Goal: Task Accomplishment & Management: Manage account settings

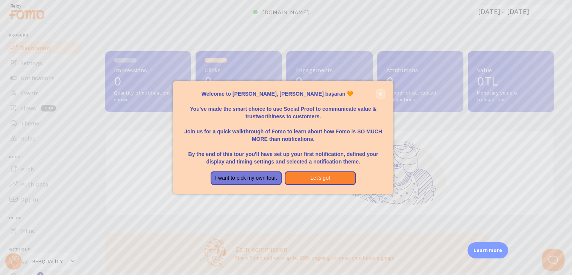
click at [379, 93] on icon "close," at bounding box center [381, 94] width 4 height 4
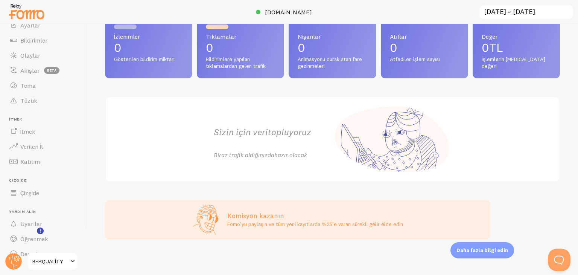
scroll to position [51, 0]
click at [40, 134] on font "Verileri İt" at bounding box center [31, 133] width 23 height 8
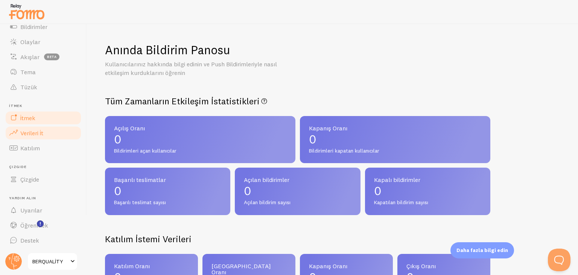
click at [44, 111] on link "İtmek" at bounding box center [44, 117] width 78 height 15
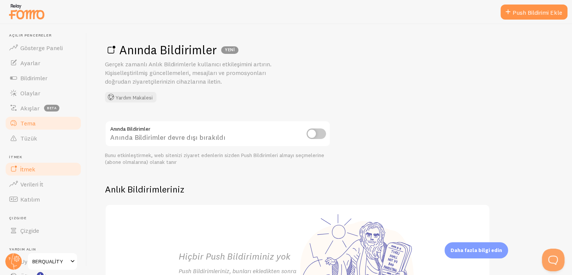
click at [44, 123] on link "Tema" at bounding box center [44, 123] width 78 height 15
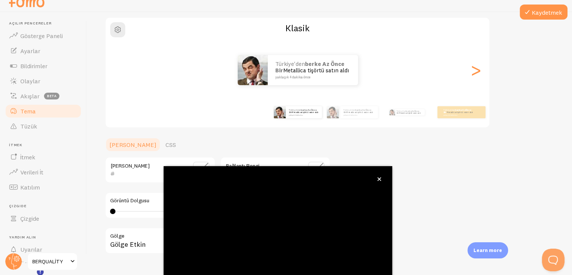
scroll to position [64, 0]
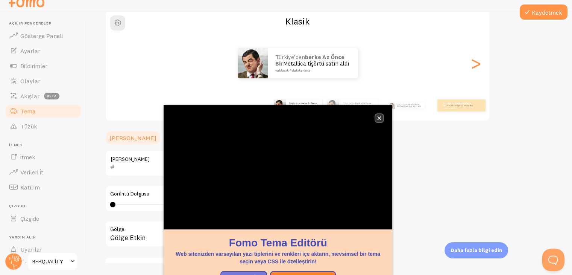
click at [380, 117] on icon "kapalı," at bounding box center [380, 118] width 4 height 4
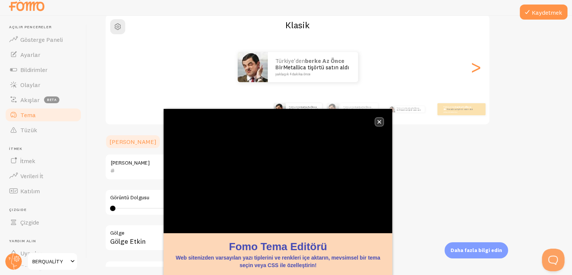
click at [379, 122] on icon "kapalı," at bounding box center [380, 122] width 4 height 4
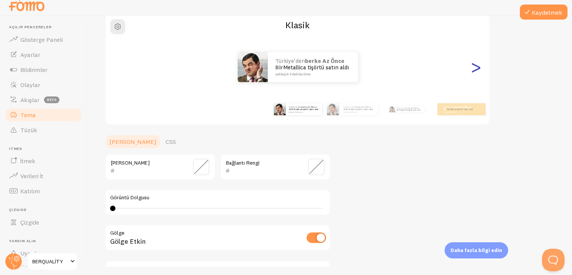
click at [477, 73] on font ">" at bounding box center [476, 66] width 12 height 25
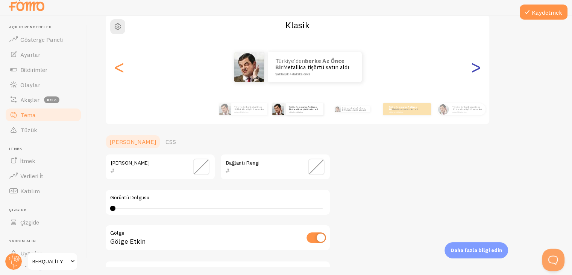
click at [473, 74] on font ">" at bounding box center [476, 66] width 12 height 25
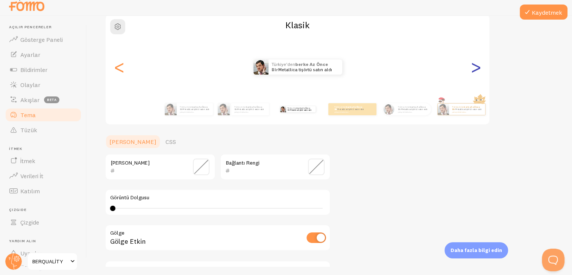
click at [476, 69] on font ">" at bounding box center [476, 66] width 12 height 25
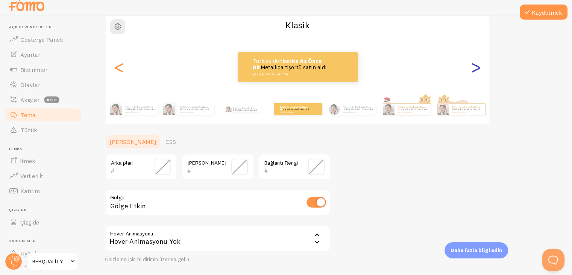
click at [475, 68] on font ">" at bounding box center [476, 66] width 12 height 25
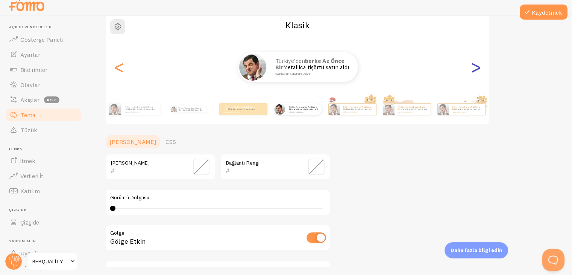
click at [474, 68] on font ">" at bounding box center [476, 66] width 12 height 25
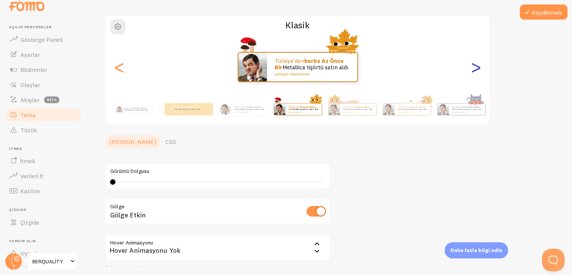
type input "0"
click at [475, 68] on font ">" at bounding box center [476, 66] width 12 height 25
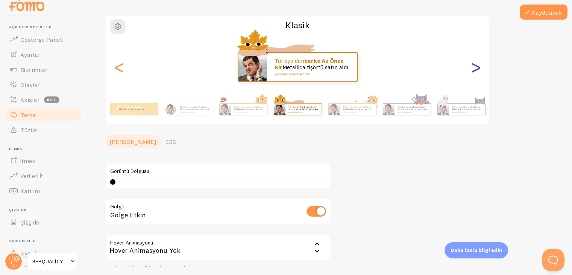
click at [475, 68] on font ">" at bounding box center [476, 66] width 12 height 25
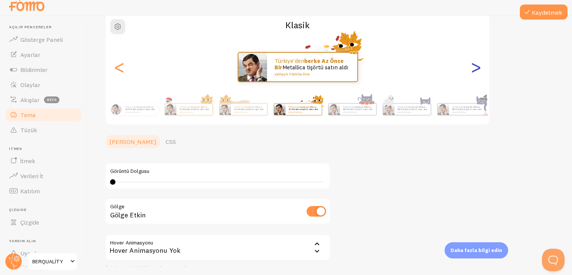
click at [475, 68] on font ">" at bounding box center [476, 66] width 12 height 25
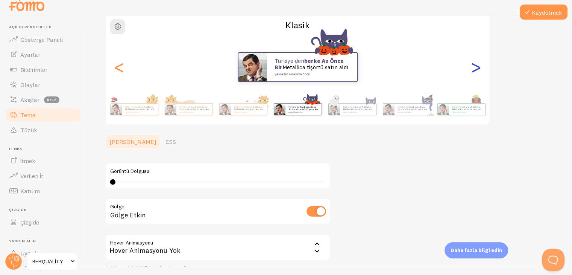
click at [475, 68] on font ">" at bounding box center [476, 66] width 12 height 25
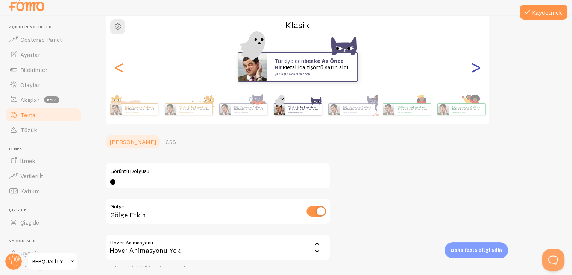
click at [475, 68] on font ">" at bounding box center [476, 66] width 12 height 25
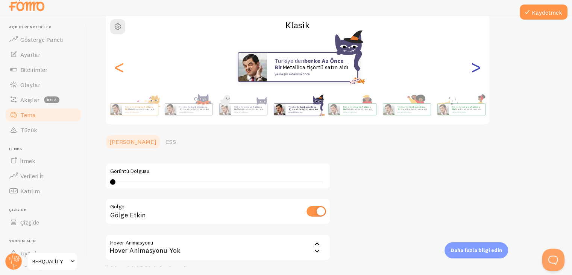
click at [475, 68] on font ">" at bounding box center [476, 66] width 12 height 25
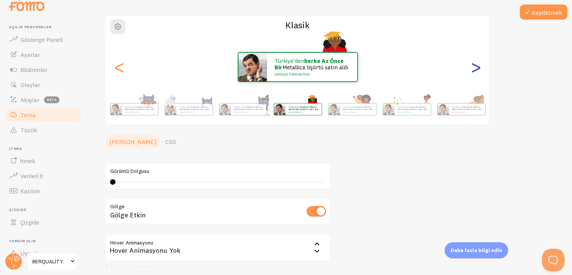
click at [475, 68] on font ">" at bounding box center [476, 66] width 12 height 25
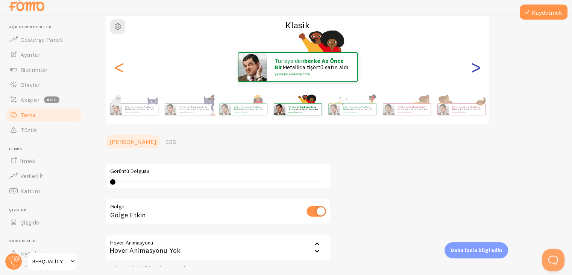
click at [475, 68] on font ">" at bounding box center [476, 66] width 12 height 25
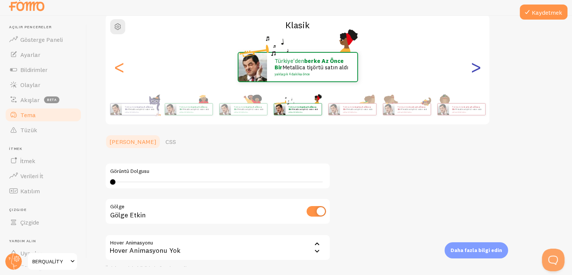
click at [475, 68] on font ">" at bounding box center [476, 66] width 12 height 25
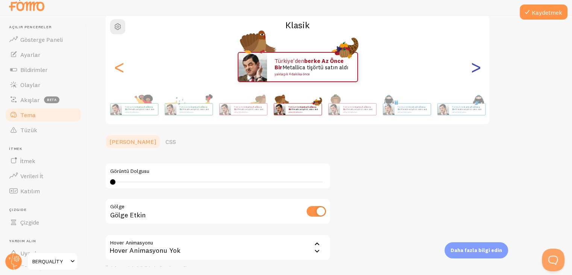
click at [475, 68] on font ">" at bounding box center [476, 66] width 12 height 25
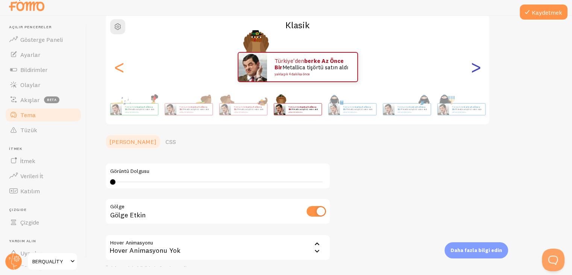
click at [475, 68] on font ">" at bounding box center [476, 66] width 12 height 25
click at [476, 67] on font ">" at bounding box center [476, 66] width 12 height 25
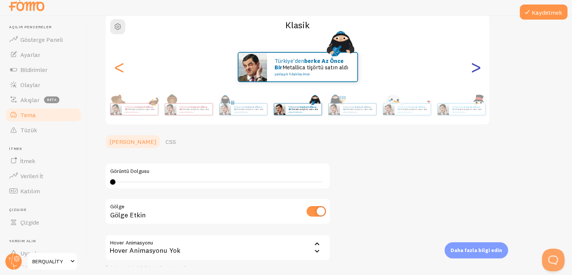
click at [476, 67] on font ">" at bounding box center [476, 66] width 12 height 25
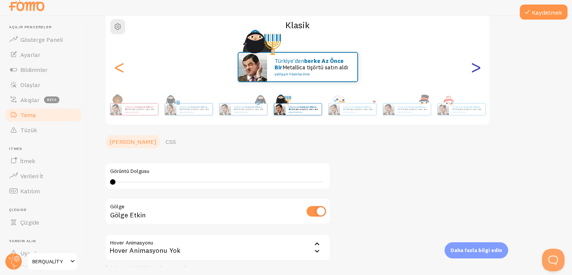
click at [476, 67] on font ">" at bounding box center [476, 66] width 12 height 25
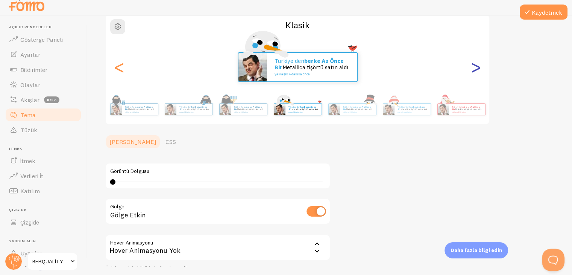
click at [476, 67] on font ">" at bounding box center [476, 66] width 12 height 25
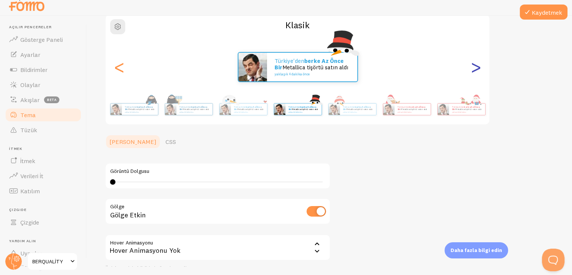
click at [476, 67] on font ">" at bounding box center [476, 66] width 12 height 25
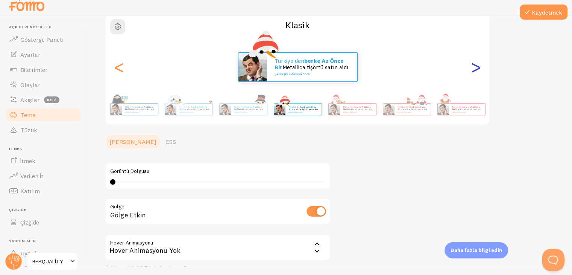
click at [476, 67] on font ">" at bounding box center [476, 66] width 12 height 25
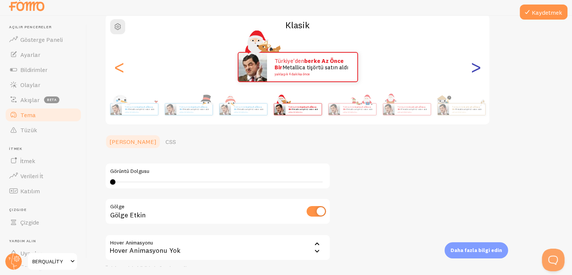
click at [476, 67] on font ">" at bounding box center [476, 66] width 12 height 25
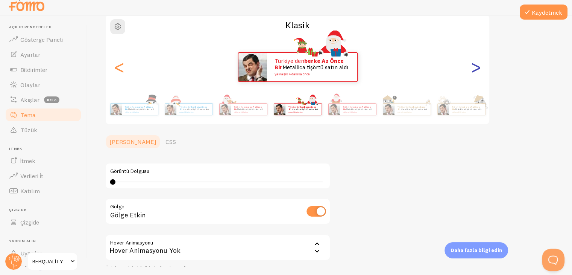
click at [476, 67] on font ">" at bounding box center [476, 66] width 12 height 25
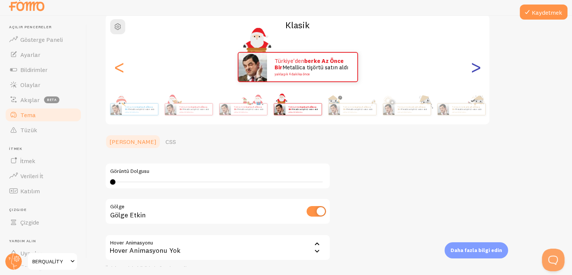
click at [476, 67] on font ">" at bounding box center [476, 66] width 12 height 25
click at [477, 67] on font ">" at bounding box center [476, 66] width 12 height 25
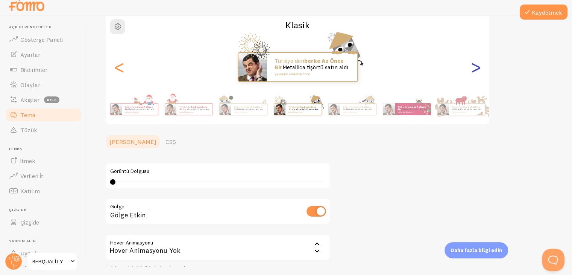
click at [477, 67] on font ">" at bounding box center [476, 66] width 12 height 25
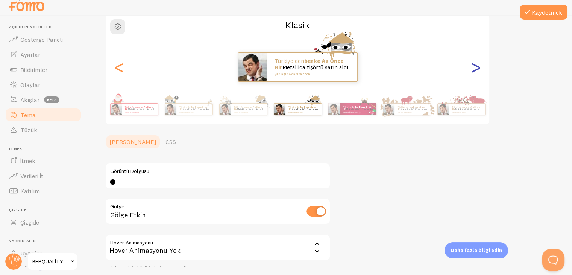
click at [477, 67] on font ">" at bounding box center [476, 66] width 12 height 25
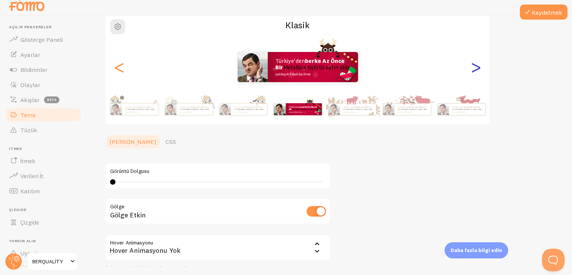
click at [477, 67] on font ">" at bounding box center [476, 66] width 12 height 25
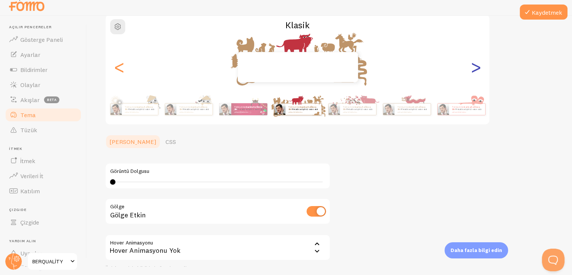
click at [477, 67] on font ">" at bounding box center [476, 66] width 12 height 25
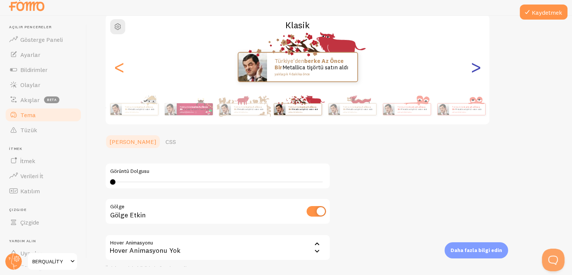
click at [477, 67] on font ">" at bounding box center [476, 66] width 12 height 25
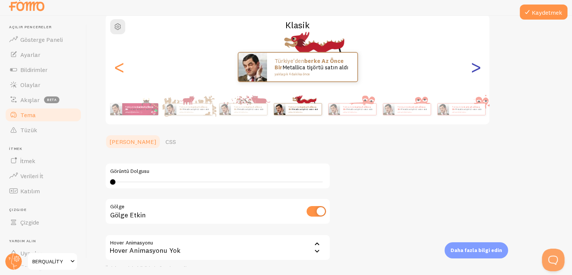
click at [477, 67] on font ">" at bounding box center [476, 66] width 12 height 25
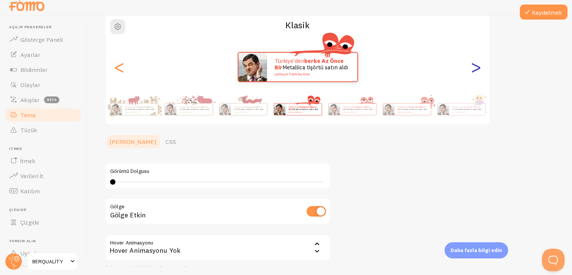
click at [477, 67] on font ">" at bounding box center [476, 66] width 12 height 25
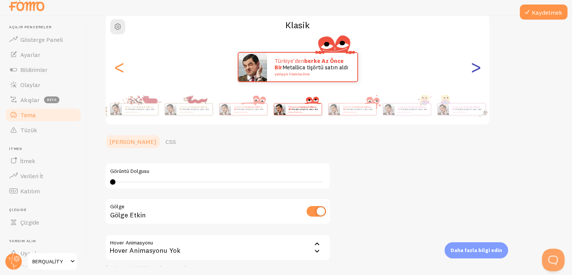
click at [477, 67] on font ">" at bounding box center [476, 66] width 12 height 25
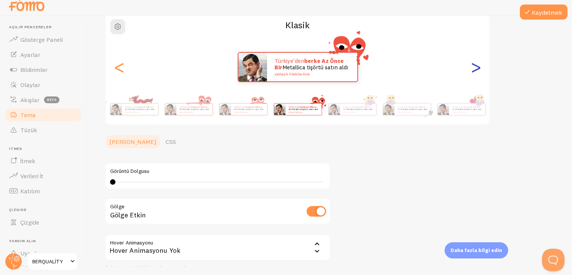
click at [477, 67] on font ">" at bounding box center [476, 66] width 12 height 25
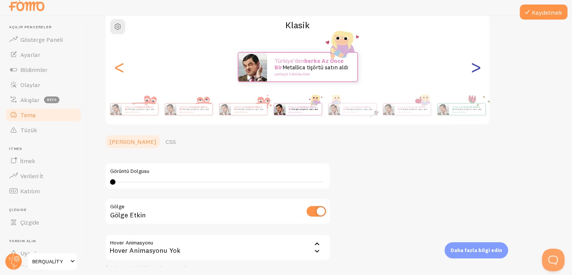
click at [477, 67] on font ">" at bounding box center [476, 66] width 12 height 25
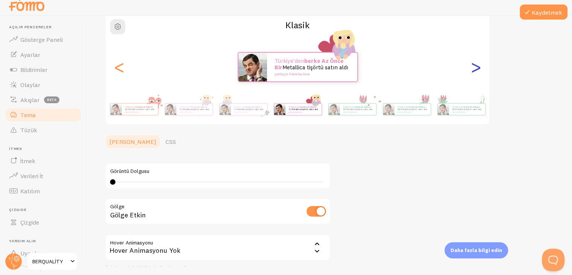
click at [477, 67] on font ">" at bounding box center [476, 66] width 12 height 25
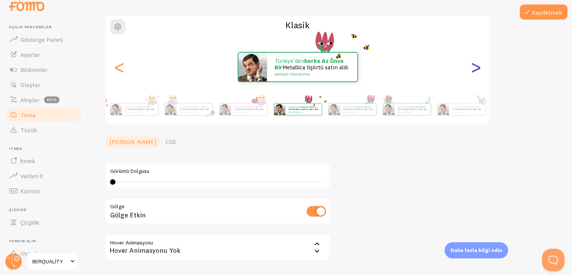
click at [477, 67] on font ">" at bounding box center [476, 66] width 12 height 25
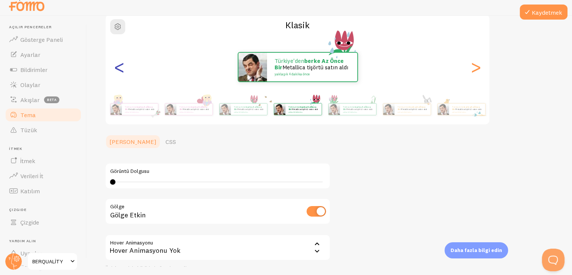
click at [123, 80] on div "<" at bounding box center [119, 67] width 9 height 54
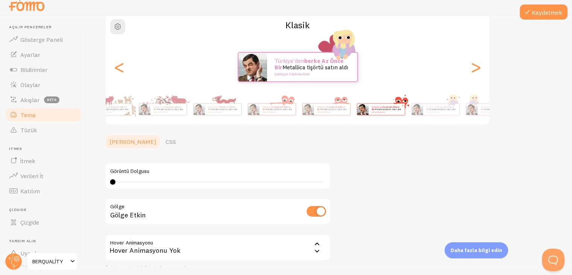
click at [453, 90] on div "Klasik Türkiye'den berke az önce bir Metallica tişörtü satın aldı yaklaşık 4 da…" at bounding box center [297, 69] width 385 height 111
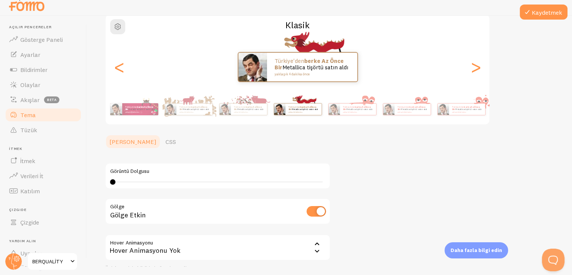
click at [426, 115] on div "Türkiye'den berke az önce bir Metallica tişörtü satın aldı yaklaşık 4 dakika ön…" at bounding box center [298, 109] width 432 height 30
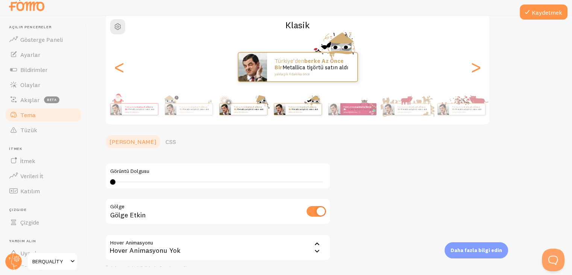
click at [572, 90] on html "Açılır pencereler Gösterge Paneli Ayarlar Bildirimler Olaylar Akışlar beta Tema…" at bounding box center [286, 129] width 572 height 275
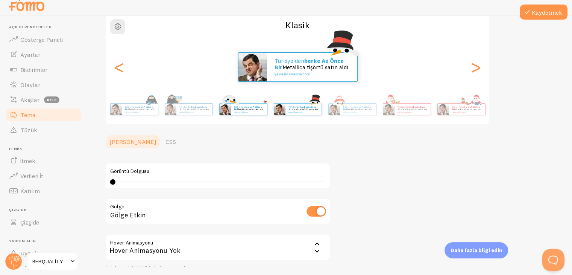
click at [534, 98] on div "Tema Bildirimleriniz için bir tema seçin Klasik Türkiye'den berke az önce bir M…" at bounding box center [329, 135] width 449 height 331
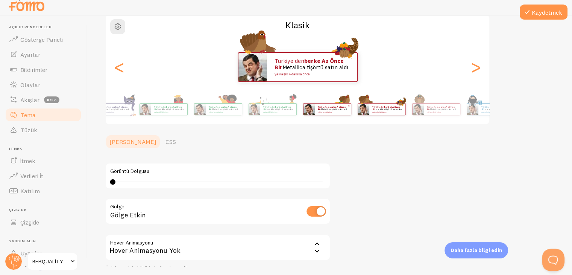
click at [470, 97] on div "Türkiye'den berke az önce bir Metallica tişörtü satın aldı yaklaşık 4 dakika ön…" at bounding box center [298, 109] width 432 height 30
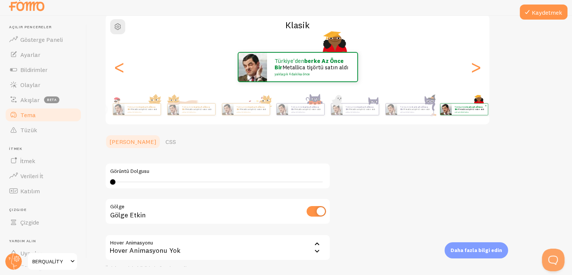
click at [497, 106] on div "Tema Bildirimleriniz için bir tema seçin Klasik Türkiye'den berke az önce bir M…" at bounding box center [329, 135] width 449 height 331
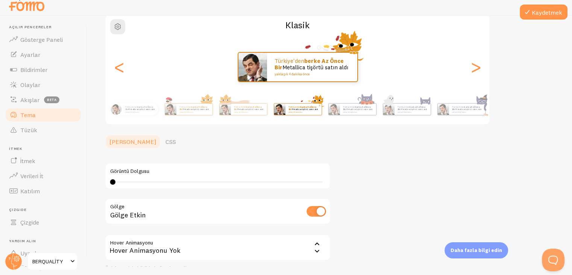
click at [322, 109] on div "Türkiye'den berke az önce bir Metallica tişörtü satın aldı yaklaşık 4 dakika ön…" at bounding box center [298, 109] width 48 height 12
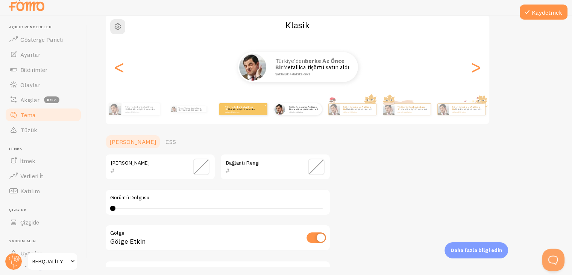
click at [235, 113] on div "Türkiye'den berke az önce bir Metallica tişörtü satın aldı yaklaşık 4 dakika ön…" at bounding box center [243, 109] width 48 height 12
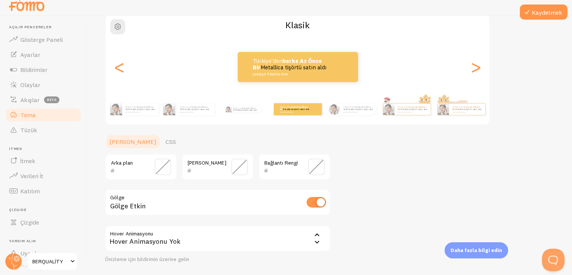
click at [159, 169] on span at bounding box center [163, 166] width 17 height 17
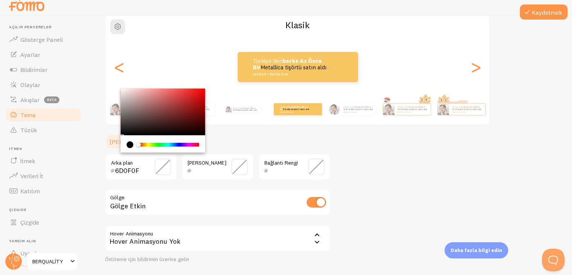
click at [195, 114] on div "Chrome color picker" at bounding box center [163, 111] width 85 height 47
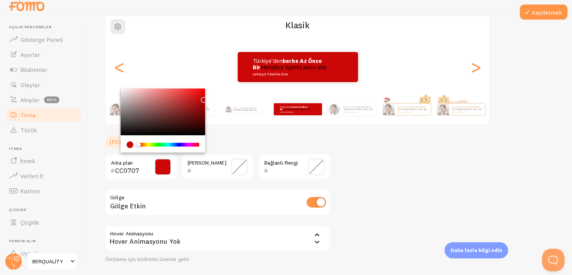
drag, startPoint x: 196, startPoint y: 112, endPoint x: 203, endPoint y: 96, distance: 17.2
click at [203, 96] on div "Chrome color picker" at bounding box center [163, 111] width 85 height 47
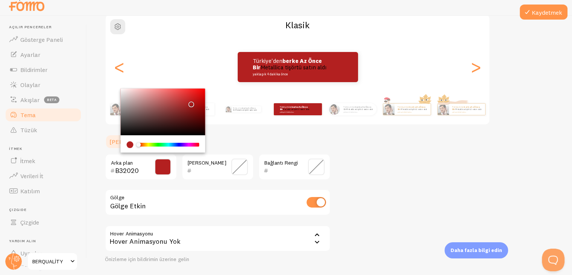
drag, startPoint x: 202, startPoint y: 98, endPoint x: 190, endPoint y: 102, distance: 12.3
click at [190, 102] on div "Chrome color picker" at bounding box center [163, 111] width 85 height 47
click at [148, 145] on div "Chrome color picker" at bounding box center [169, 145] width 60 height 4
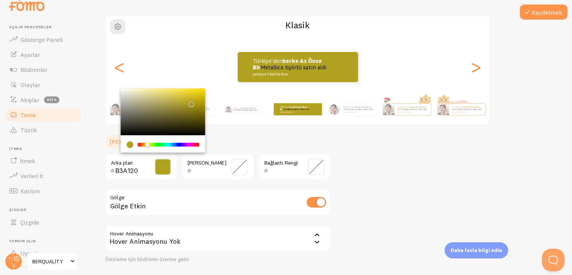
click at [148, 145] on div "Chrome color picker" at bounding box center [147, 144] width 5 height 5
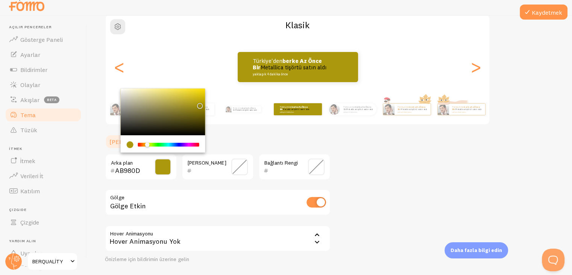
drag, startPoint x: 193, startPoint y: 106, endPoint x: 199, endPoint y: 104, distance: 6.3
click at [199, 104] on div "Chrome color picker" at bounding box center [201, 106] width 5 height 5
type input "A9960D"
click at [236, 165] on span at bounding box center [239, 166] width 17 height 17
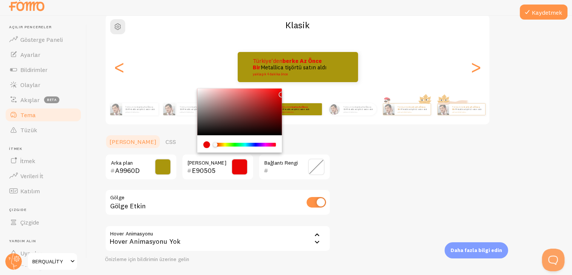
drag, startPoint x: 224, startPoint y: 112, endPoint x: 202, endPoint y: 100, distance: 24.4
click at [251, 100] on div "Chrome color picker" at bounding box center [240, 111] width 85 height 47
click at [241, 100] on div "Chrome color picker" at bounding box center [240, 111] width 85 height 47
click at [227, 100] on div "Chrome color picker" at bounding box center [240, 111] width 85 height 47
click at [202, 100] on div "Chrome color picker" at bounding box center [240, 111] width 85 height 47
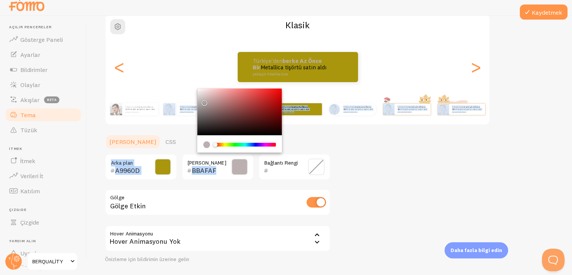
drag, startPoint x: 194, startPoint y: 94, endPoint x: 203, endPoint y: 100, distance: 10.7
click at [203, 100] on div "Chrome color picker" at bounding box center [240, 111] width 85 height 47
type input "F5F0F0"
click at [199, 90] on div "Chrome color picker" at bounding box center [200, 92] width 5 height 5
click at [314, 169] on span at bounding box center [316, 166] width 17 height 17
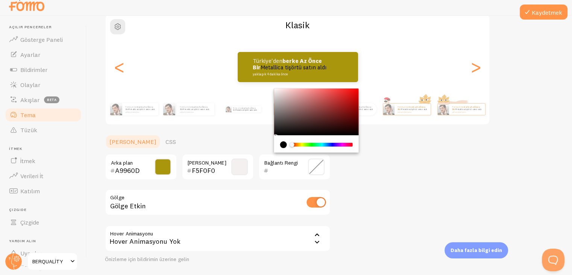
click at [308, 116] on div "Chrome color picker" at bounding box center [316, 111] width 85 height 47
drag, startPoint x: 326, startPoint y: 111, endPoint x: 342, endPoint y: 104, distance: 17.1
click at [331, 110] on div "Chrome color picker" at bounding box center [329, 112] width 5 height 5
drag, startPoint x: 344, startPoint y: 103, endPoint x: 323, endPoint y: 120, distance: 26.7
click at [333, 112] on div "Chrome color picker" at bounding box center [316, 111] width 85 height 47
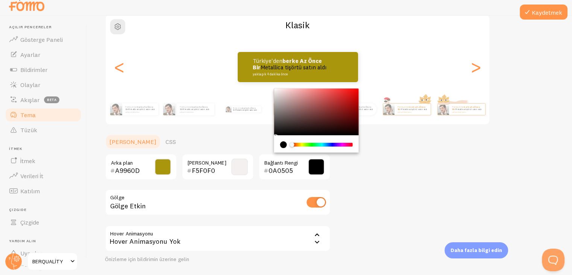
type input "000000"
drag, startPoint x: 323, startPoint y: 120, endPoint x: 320, endPoint y: 136, distance: 16.5
click at [320, 136] on div "Chrome color picker" at bounding box center [316, 120] width 85 height 64
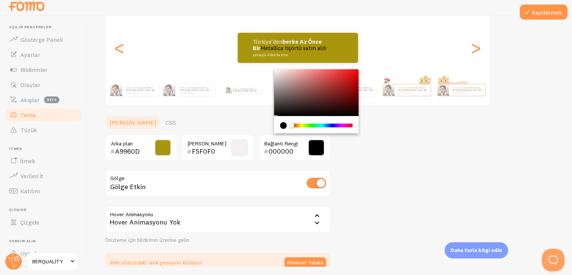
scroll to position [102, 0]
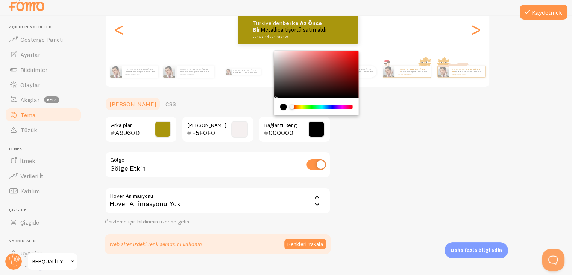
click at [244, 199] on div "Hover Animasyonu Yok" at bounding box center [218, 200] width 226 height 26
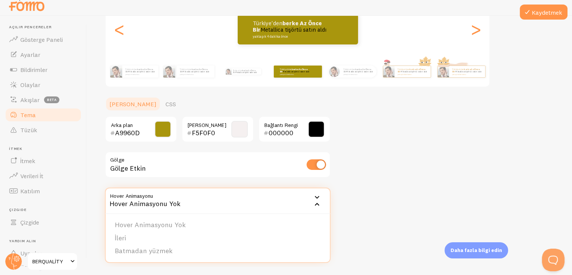
click at [253, 201] on div "Hover Animasyonu Yok" at bounding box center [218, 200] width 226 height 26
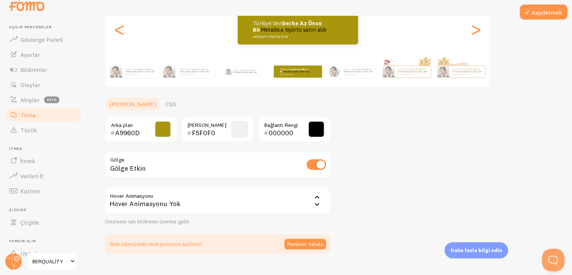
scroll to position [64, 0]
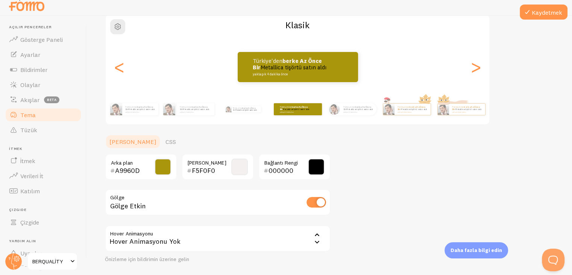
click at [316, 242] on icon at bounding box center [317, 241] width 9 height 9
click at [315, 241] on icon at bounding box center [317, 242] width 5 height 3
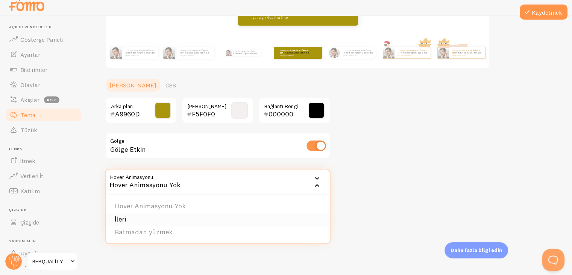
scroll to position [125, 0]
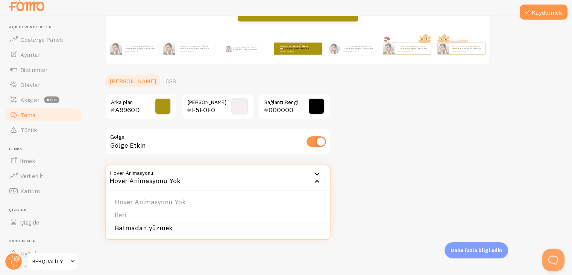
click at [182, 225] on li "Batmadan yüzmek" at bounding box center [218, 227] width 224 height 13
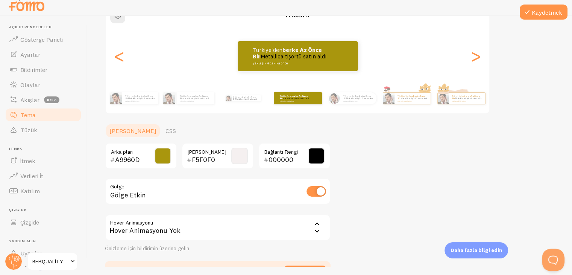
scroll to position [87, 0]
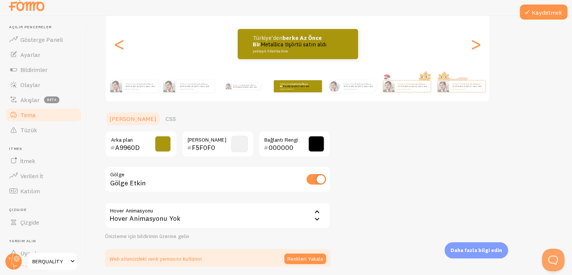
click at [235, 215] on div "Hover Animasyonu Yok" at bounding box center [218, 215] width 226 height 26
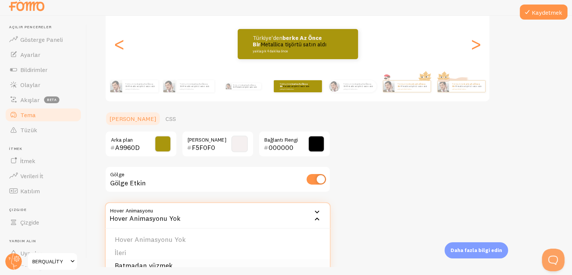
click at [169, 263] on font "Batmadan yüzmek" at bounding box center [144, 265] width 58 height 9
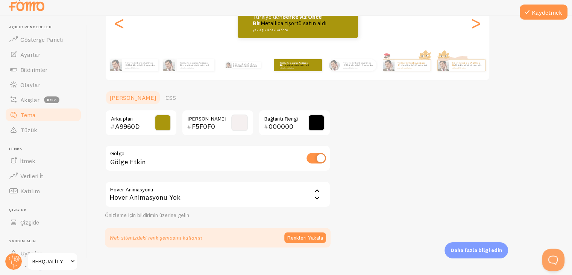
scroll to position [125, 0]
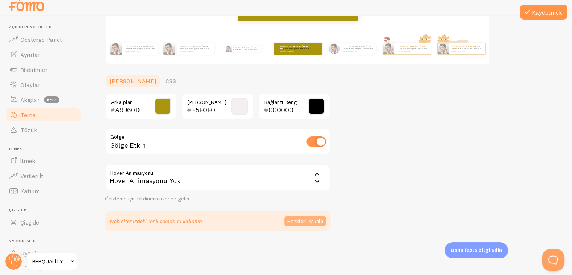
click at [294, 222] on font "Renkleri Yakala" at bounding box center [306, 221] width 36 height 7
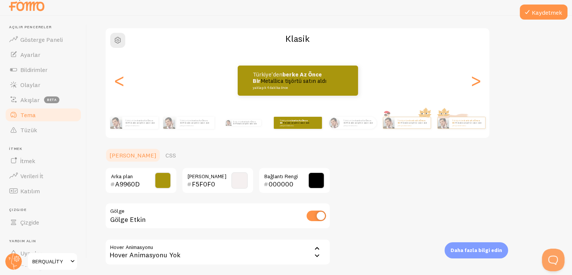
scroll to position [50, 0]
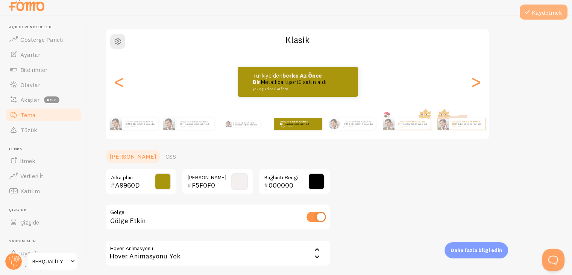
click at [542, 13] on font "Kaydetmek" at bounding box center [547, 13] width 30 height 8
click at [161, 181] on span at bounding box center [163, 181] width 17 height 17
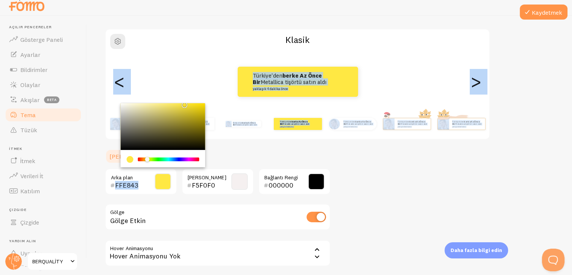
drag, startPoint x: 187, startPoint y: 110, endPoint x: 193, endPoint y: 103, distance: 9.3
click at [187, 101] on div "Tema Bildirimleriniz için bir tema seçin Klasik Türkiye'den berke az önce bir M…" at bounding box center [329, 147] width 449 height 326
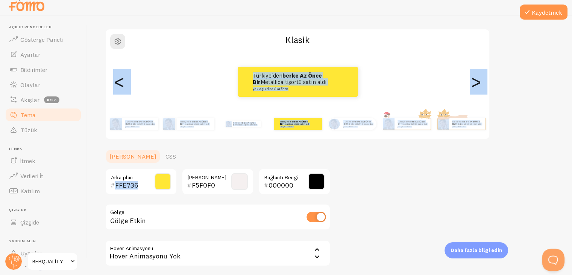
click at [161, 188] on span at bounding box center [163, 181] width 17 height 17
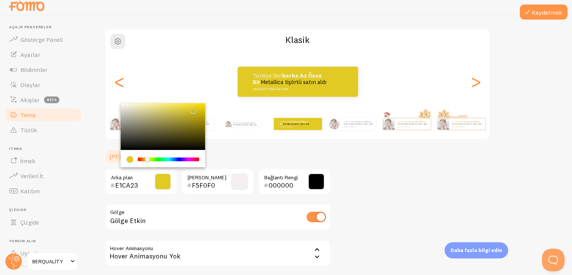
drag, startPoint x: 186, startPoint y: 122, endPoint x: 192, endPoint y: 107, distance: 16.0
click at [192, 108] on div "Chrome color picker" at bounding box center [163, 126] width 85 height 47
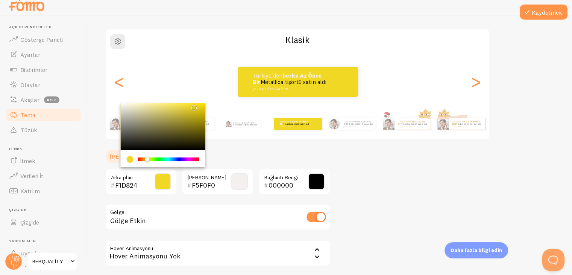
click at [193, 105] on div "Chrome color picker" at bounding box center [163, 126] width 85 height 47
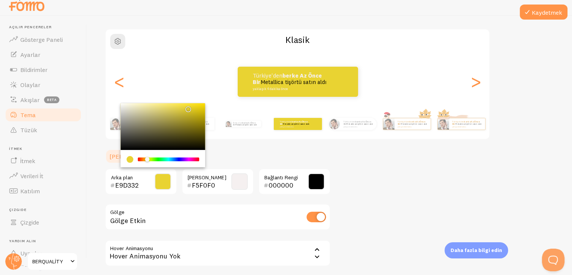
click at [187, 107] on div "Chrome color picker" at bounding box center [188, 109] width 5 height 5
click at [192, 113] on div "Chrome color picker" at bounding box center [163, 126] width 85 height 47
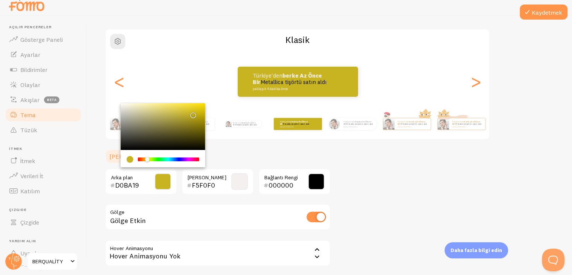
click at [195, 111] on div "Chrome color picker" at bounding box center [163, 126] width 85 height 47
click at [196, 160] on div "Chrome color picker" at bounding box center [169, 159] width 60 height 4
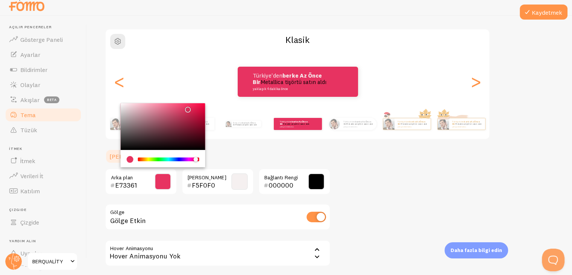
drag, startPoint x: 197, startPoint y: 114, endPoint x: 187, endPoint y: 107, distance: 12.7
click at [187, 107] on div "Chrome color picker" at bounding box center [188, 109] width 5 height 5
click at [191, 157] on div "Chrome color picker" at bounding box center [169, 159] width 60 height 4
click at [199, 158] on div "Chrome color picker" at bounding box center [169, 159] width 60 height 4
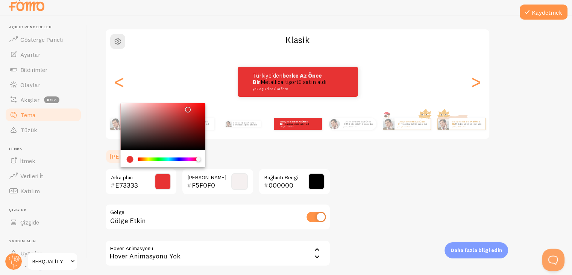
click at [184, 116] on div "Chrome color picker" at bounding box center [163, 126] width 85 height 47
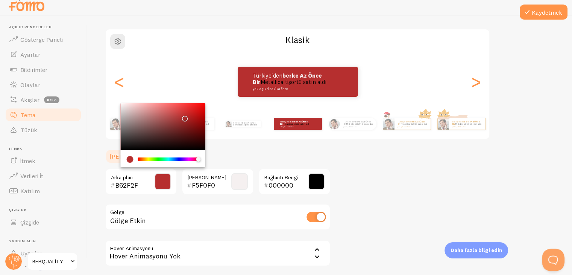
click at [187, 125] on div "Chrome color picker" at bounding box center [163, 126] width 85 height 47
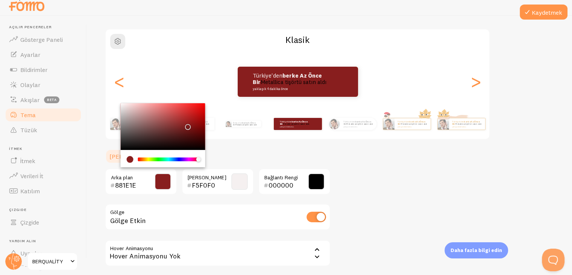
click at [196, 123] on div "Chrome color picker" at bounding box center [163, 126] width 85 height 47
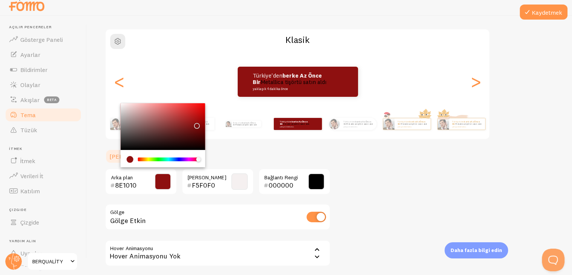
click at [200, 121] on div "Chrome color picker" at bounding box center [163, 126] width 85 height 47
type input "9D0A0A"
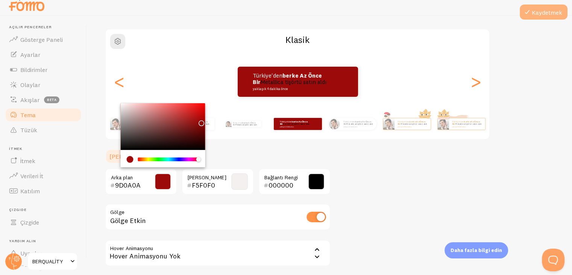
click at [552, 9] on font "Kaydetmek" at bounding box center [547, 13] width 30 height 8
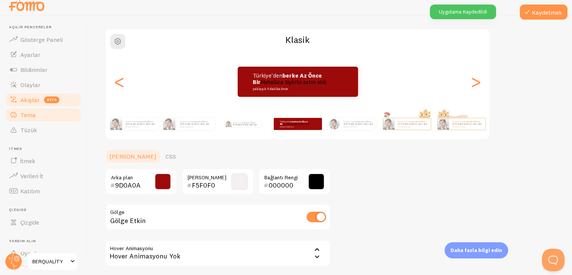
click at [35, 97] on font "Akışlar" at bounding box center [29, 100] width 19 height 8
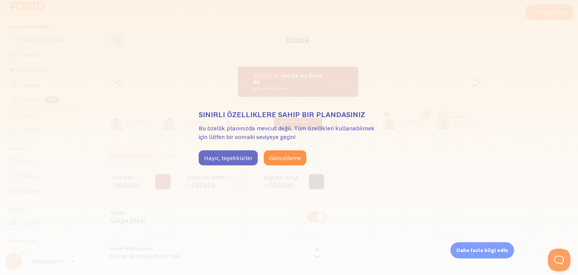
click at [242, 158] on font "Hayır, teşekkürler" at bounding box center [228, 158] width 49 height 8
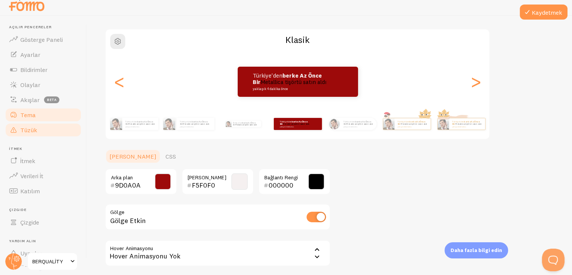
click at [43, 135] on link "Tüzük" at bounding box center [44, 129] width 78 height 15
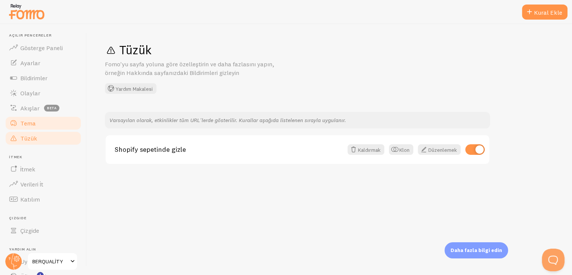
click at [32, 125] on font "Tema" at bounding box center [27, 123] width 15 height 8
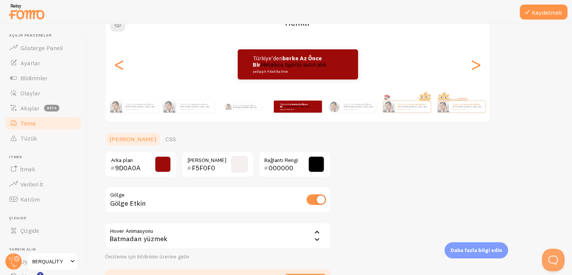
scroll to position [113, 0]
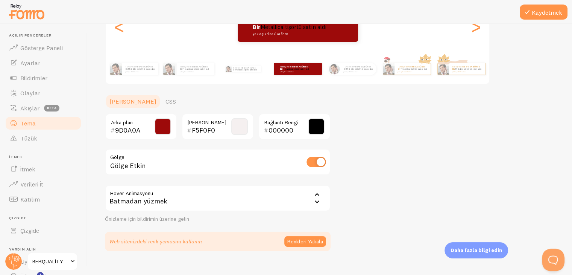
click at [178, 163] on div "Gölge Etkin" at bounding box center [218, 162] width 226 height 27
click at [319, 158] on input "checkbox" at bounding box center [317, 162] width 20 height 11
checkbox input "false"
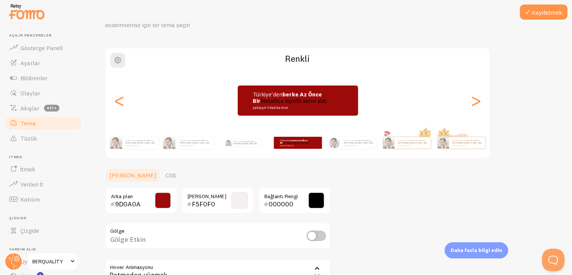
scroll to position [38, 0]
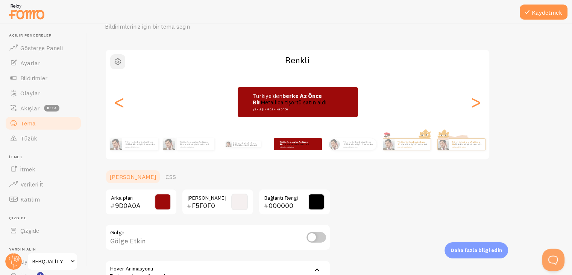
click at [112, 56] on button "button" at bounding box center [117, 61] width 15 height 15
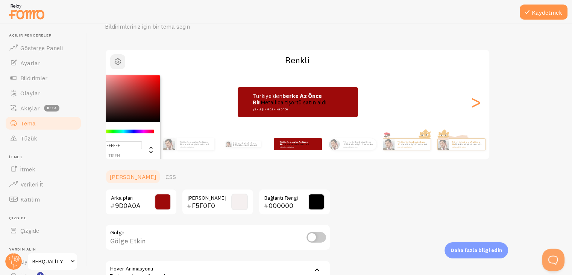
click at [120, 64] on span "button" at bounding box center [117, 61] width 9 height 9
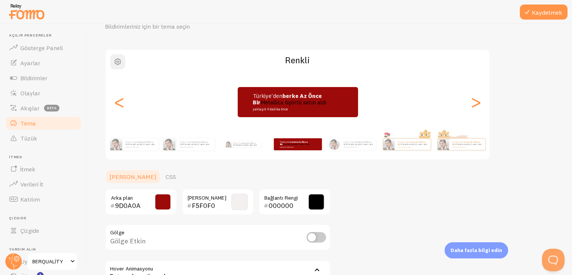
click at [120, 64] on span "button" at bounding box center [117, 61] width 9 height 9
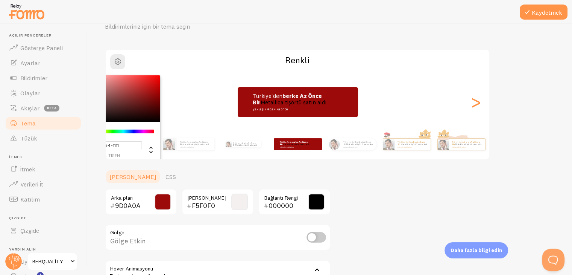
drag, startPoint x: 139, startPoint y: 115, endPoint x: 144, endPoint y: 103, distance: 12.7
click at [143, 105] on div "Krom renk seçici" at bounding box center [118, 98] width 85 height 47
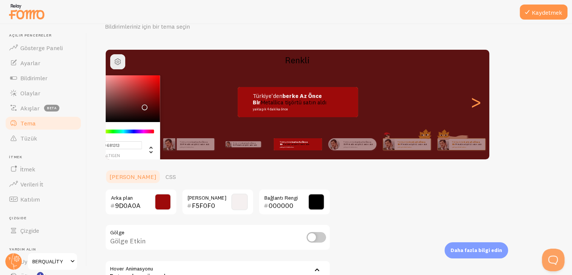
click at [145, 101] on div "Krom renk seçici" at bounding box center [118, 98] width 85 height 47
click at [145, 105] on div "Krom renk seçici" at bounding box center [145, 107] width 5 height 5
click at [146, 96] on div "Krom renk seçici" at bounding box center [118, 98] width 85 height 47
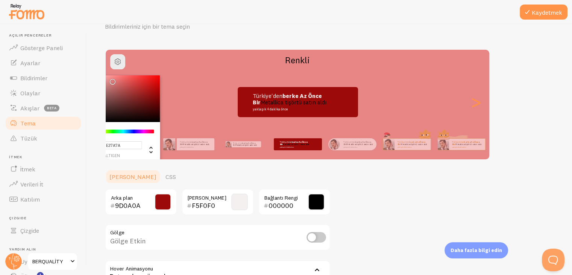
drag, startPoint x: 146, startPoint y: 96, endPoint x: 114, endPoint y: 80, distance: 35.0
click at [114, 80] on div "Krom renk seçici" at bounding box center [113, 81] width 5 height 5
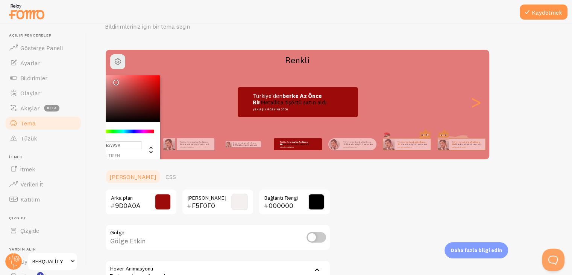
type input "#E57878"
click at [116, 80] on div "Krom renk seçici" at bounding box center [116, 82] width 5 height 5
click at [438, 190] on div "Tema Bildirimleriniz için bir tema seçin #E57878 altıgen 229 R 120 G 120 B 0 H …" at bounding box center [329, 166] width 449 height 322
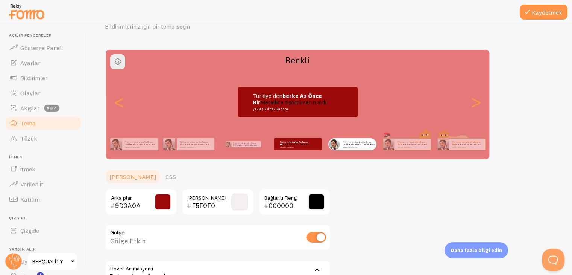
click at [349, 139] on div "Türkiye'den berke az önce bir Metallica tişörtü satın aldı yaklaşık 4 dakika ön…" at bounding box center [359, 144] width 36 height 12
checkbox input "true"
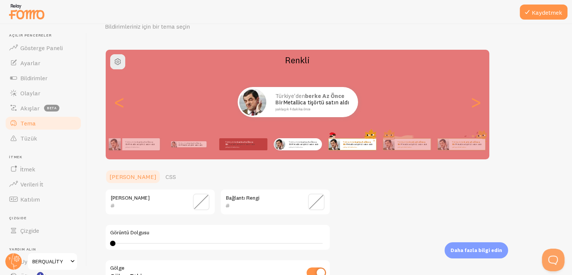
click at [342, 148] on div "Türkiye'den berke az önce bir Metallica tişörtü satın aldı yaklaşık 4 dakika ön…" at bounding box center [358, 144] width 36 height 11
type input "0"
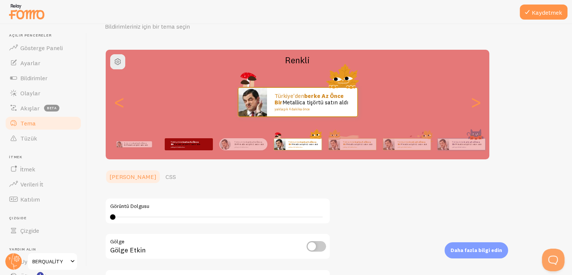
click at [194, 150] on div "Türkiye'den berke az önce bir Metallica tişörtü satın aldı yaklaşık 4 dakika ön…" at bounding box center [188, 144] width 49 height 21
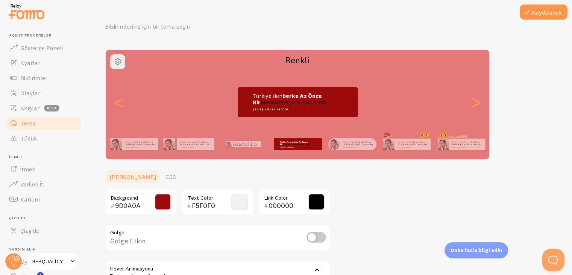
checkbox input "false"
click at [161, 172] on link "CSS" at bounding box center [171, 176] width 20 height 15
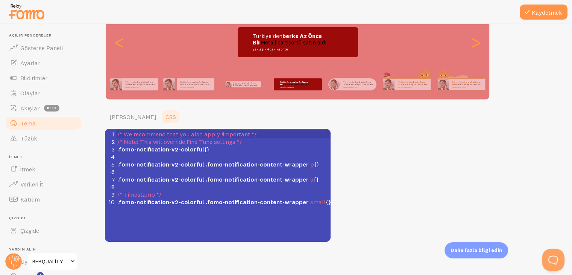
scroll to position [100, 0]
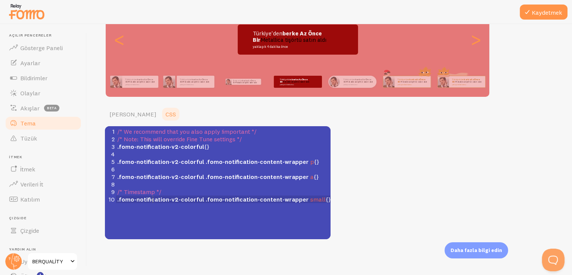
click at [154, 202] on span ".fomo-notification-v2-colorful" at bounding box center [160, 199] width 87 height 8
type textarea "e"
click at [157, 128] on span "/* We recommend that you also apply !important */" at bounding box center [186, 132] width 139 height 8
click at [164, 131] on span "/* We recommend that you also apply !important */" at bounding box center [186, 132] width 139 height 8
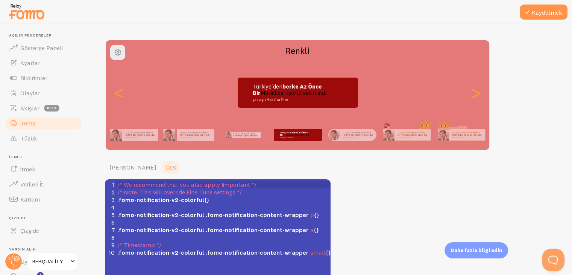
scroll to position [25, 0]
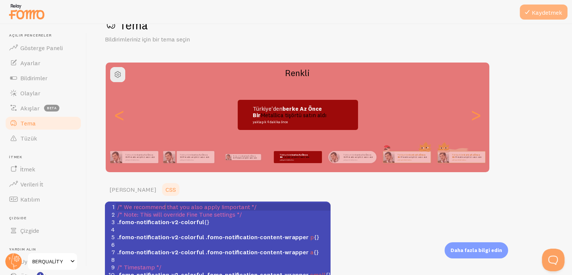
click at [540, 8] on button "Kaydetmek" at bounding box center [544, 12] width 48 height 15
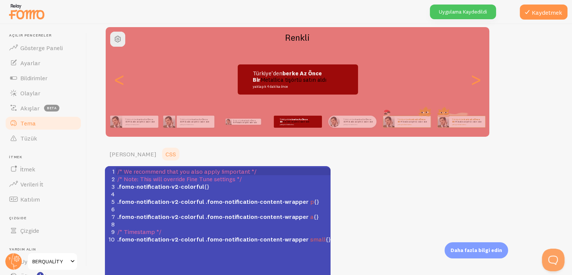
scroll to position [100, 0]
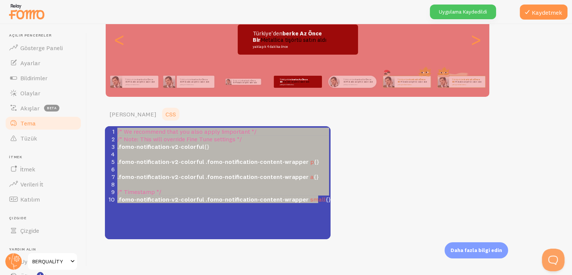
type textarea "/* We recommend that you also apply !important */ /* Note: This will override F…"
drag, startPoint x: 117, startPoint y: 130, endPoint x: 324, endPoint y: 199, distance: 218.2
click at [324, 199] on div "1 /* We recommend that you also apply !important */ 2 /* Note: This will overri…" at bounding box center [226, 165] width 221 height 75
click at [381, 164] on div "Tema Bildirimleriniz için bir tema seçin Renkli Türkiye'den berke az önce bir M…" at bounding box center [329, 90] width 449 height 297
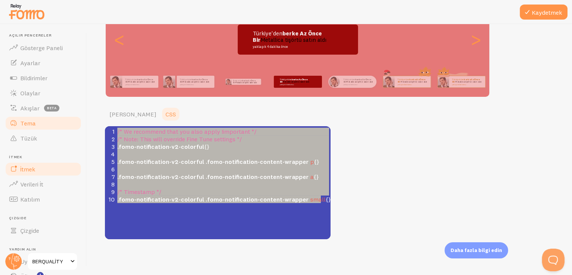
click at [27, 173] on link "İtmek" at bounding box center [44, 168] width 78 height 15
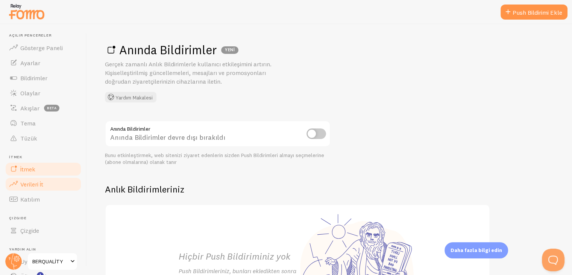
click at [37, 185] on font "Verileri İt" at bounding box center [31, 184] width 23 height 8
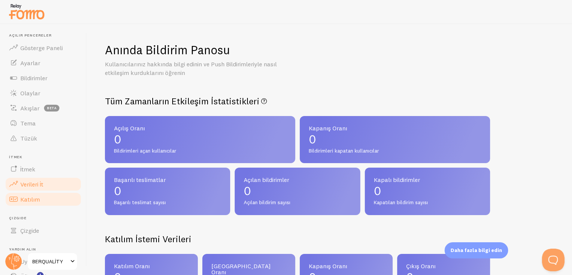
click at [32, 197] on font "Katılım" at bounding box center [30, 199] width 20 height 8
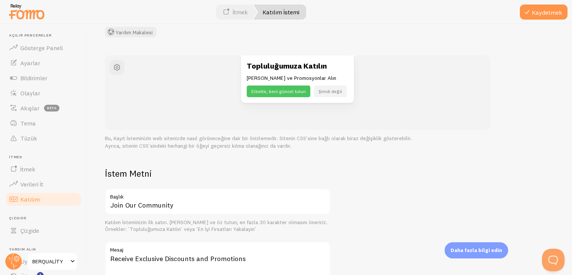
scroll to position [75, 0]
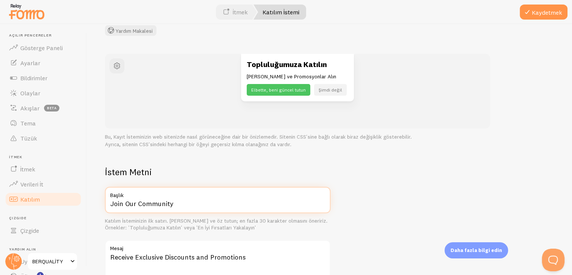
click at [163, 201] on input "Join Our Community" at bounding box center [218, 200] width 226 height 26
type input "Join Our Commuity"
click at [174, 202] on input "Join Our Commuity" at bounding box center [218, 200] width 226 height 26
drag, startPoint x: 146, startPoint y: 199, endPoint x: 108, endPoint y: 195, distance: 38.6
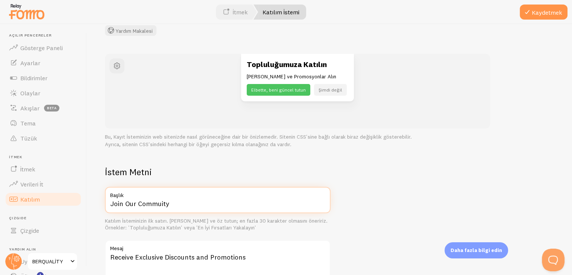
click at [108, 195] on div "Join Our Commuity Başlık" at bounding box center [218, 200] width 226 height 26
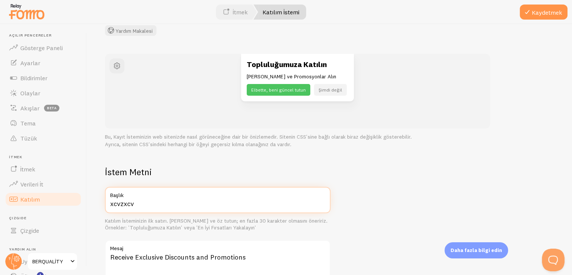
click at [207, 201] on input "xcvzxcv" at bounding box center [218, 200] width 226 height 26
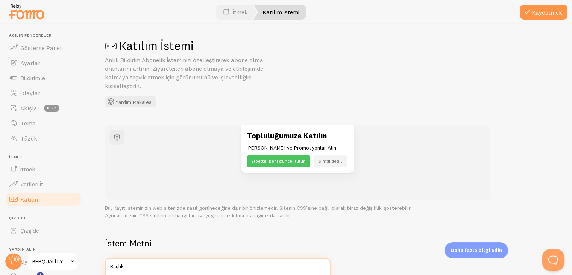
scroll to position [4, 0]
type input ",,,"
click at [541, 11] on font "Kaydetmek" at bounding box center [547, 13] width 30 height 8
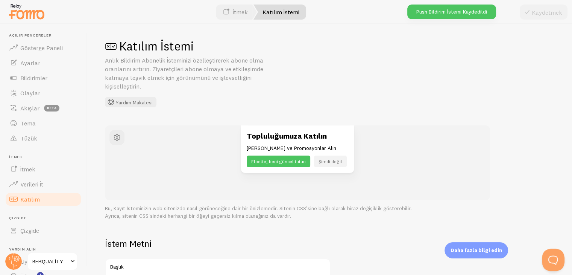
scroll to position [0, 0]
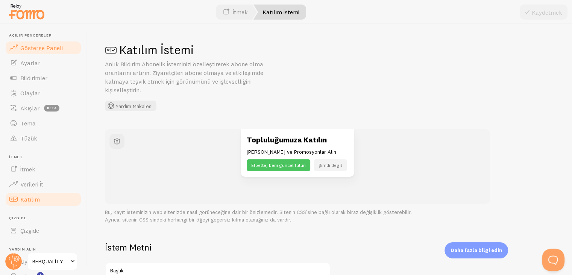
click at [32, 46] on font "Gösterge Paneli" at bounding box center [41, 48] width 43 height 8
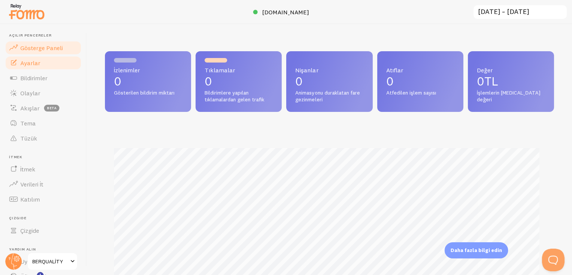
click at [42, 65] on link "Ayarlar" at bounding box center [44, 62] width 78 height 15
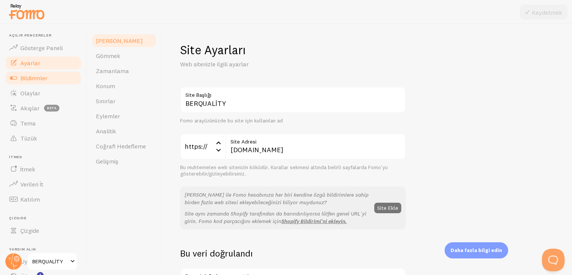
click at [40, 72] on link "Bildirimler" at bounding box center [44, 77] width 78 height 15
